Goal: Find specific page/section: Find specific page/section

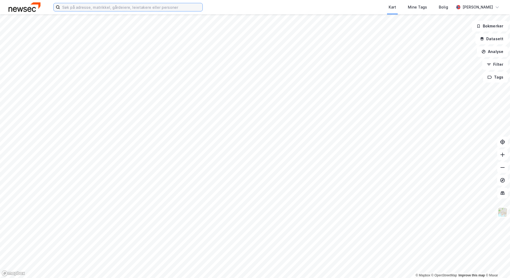
click at [88, 8] on input at bounding box center [131, 7] width 142 height 8
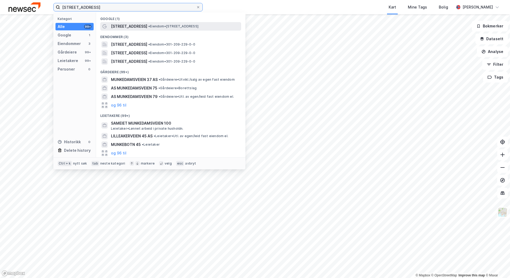
type input "[STREET_ADDRESS]"
click at [117, 25] on span "[STREET_ADDRESS]" at bounding box center [129, 26] width 36 height 6
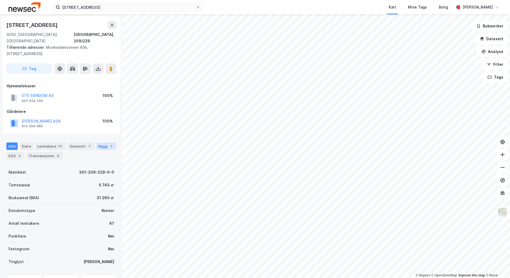
click at [97, 143] on div "Bygg 1" at bounding box center [106, 146] width 20 height 7
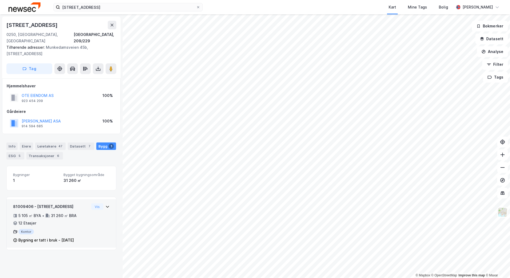
click at [106, 206] on icon at bounding box center [107, 207] width 3 height 2
